Goal: Task Accomplishment & Management: Manage account settings

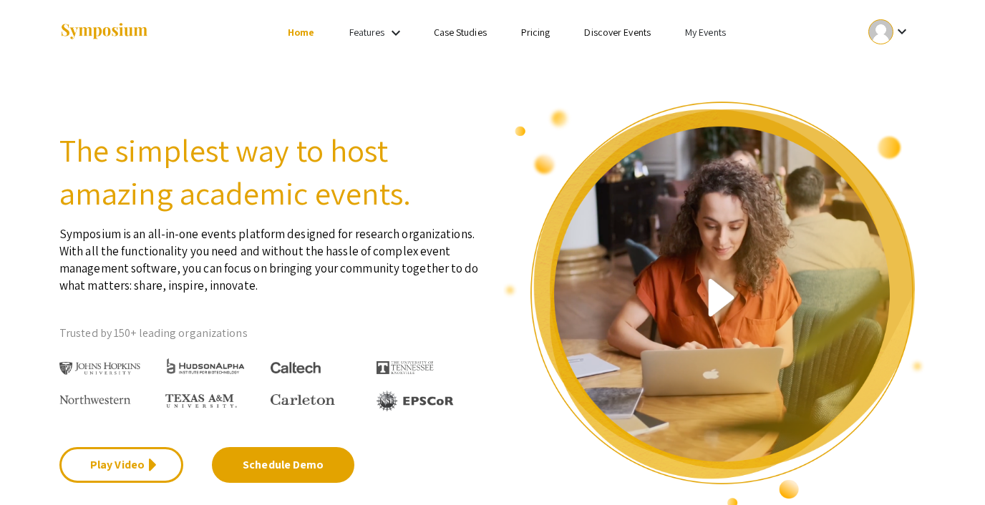
click at [890, 30] on div at bounding box center [880, 31] width 25 height 25
click at [882, 131] on button "Sign out" at bounding box center [897, 139] width 88 height 34
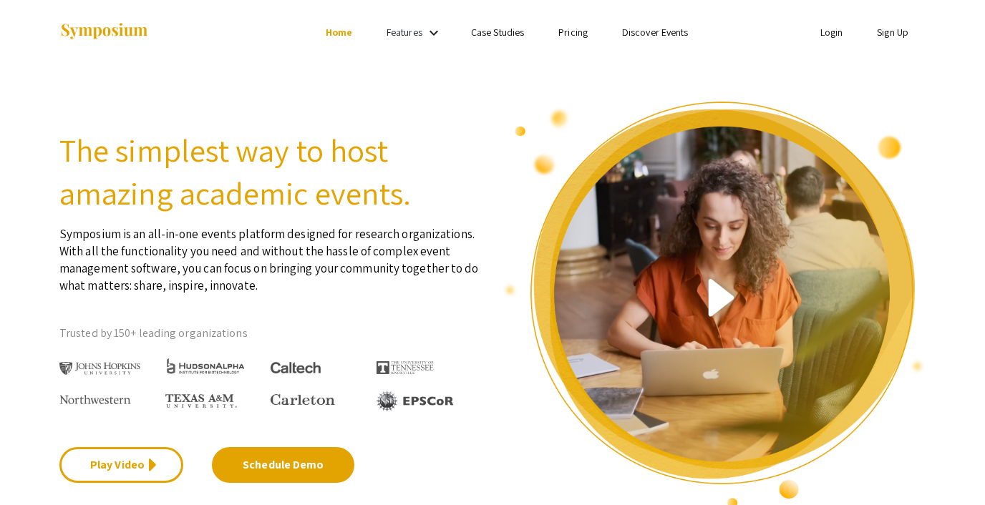
click at [822, 32] on link "Login" at bounding box center [831, 32] width 23 height 13
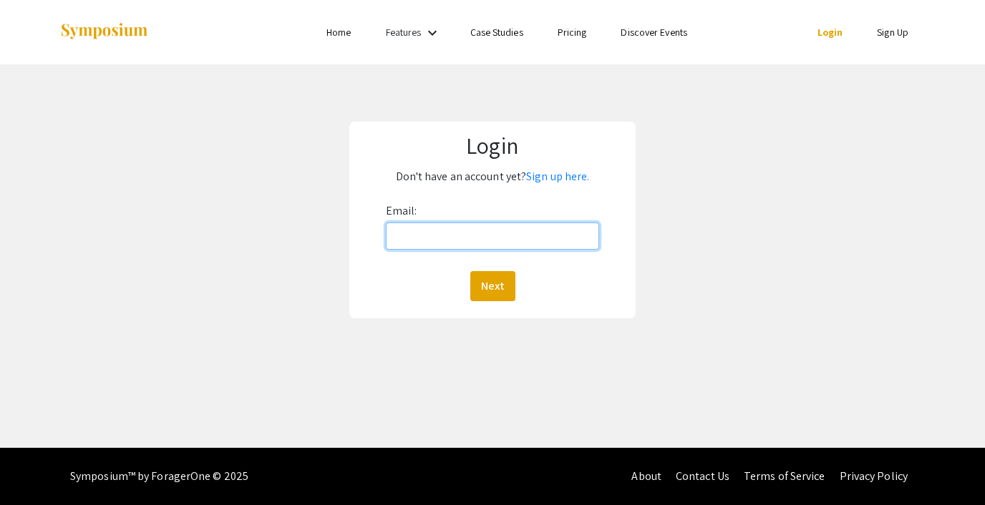
click at [478, 226] on input "Email:" at bounding box center [492, 236] width 213 height 27
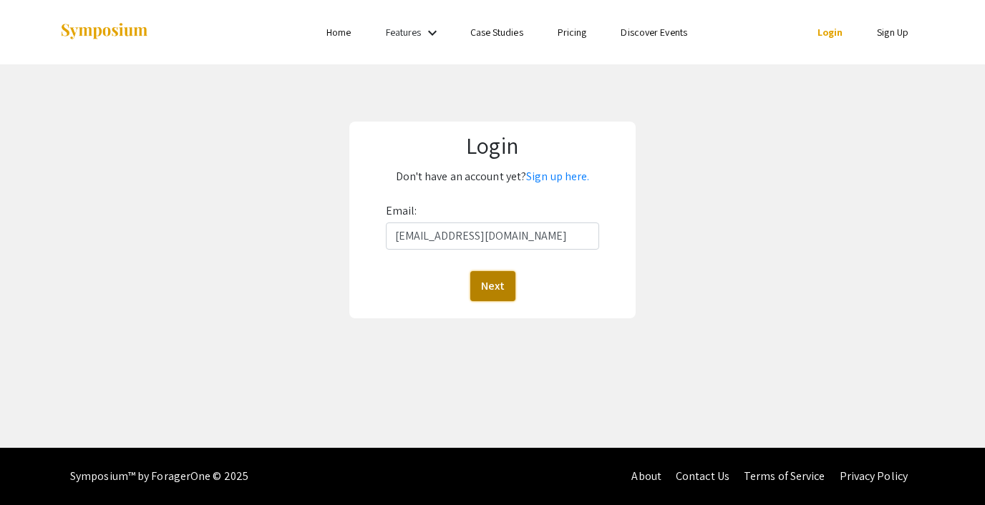
click at [490, 277] on button "Next" at bounding box center [492, 286] width 45 height 30
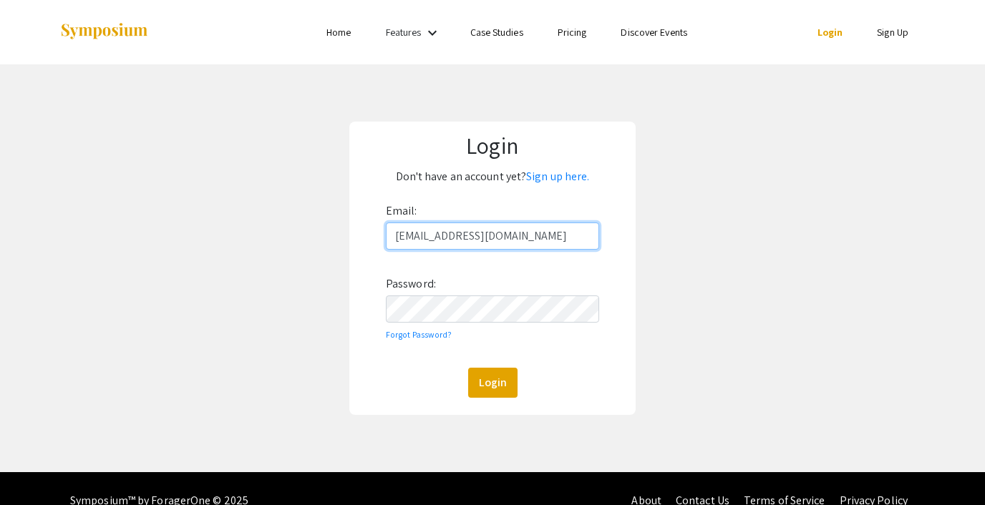
click at [459, 248] on input "[EMAIL_ADDRESS][DOMAIN_NAME]" at bounding box center [492, 236] width 213 height 27
type input "[EMAIL_ADDRESS][DOMAIN_NAME]"
click at [500, 376] on button "Login" at bounding box center [492, 383] width 49 height 30
